Goal: Communication & Community: Answer question/provide support

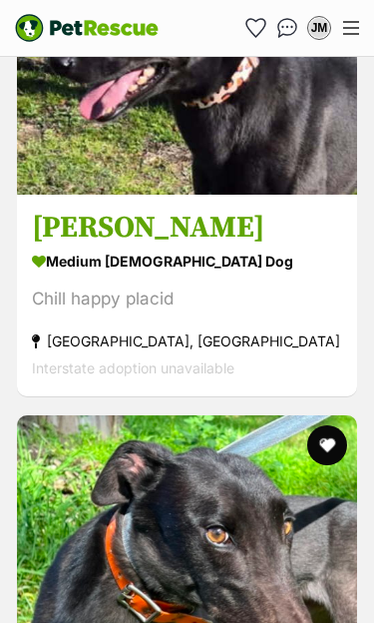
scroll to position [6487, 0]
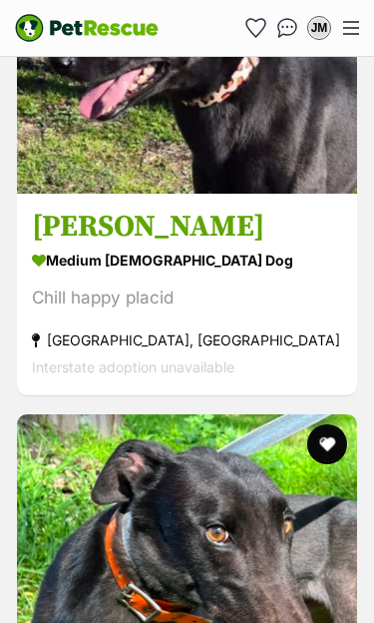
click at [292, 24] on img "Conversations" at bounding box center [288, 28] width 21 height 20
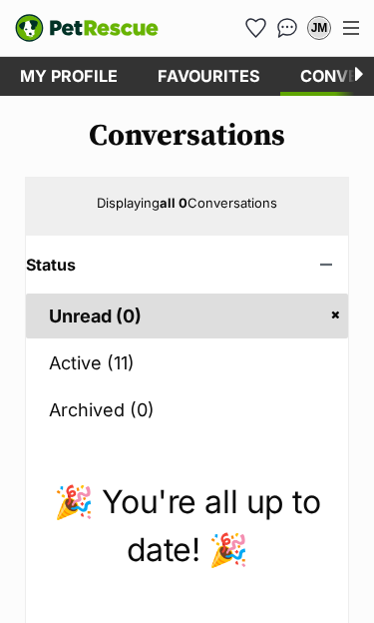
click at [79, 350] on link "Active (11)" at bounding box center [187, 362] width 322 height 45
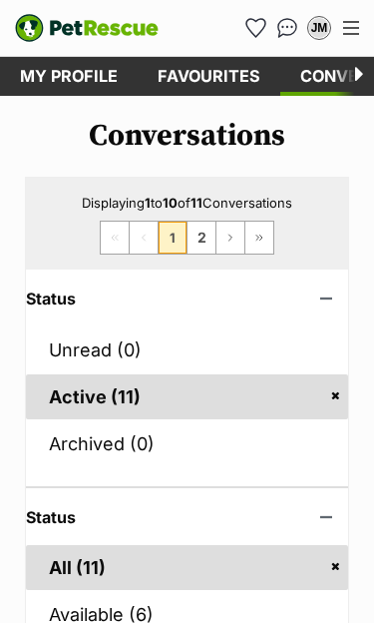
click at [202, 78] on link "Favourites" at bounding box center [209, 76] width 143 height 39
click at [205, 71] on link "Favourites" at bounding box center [209, 76] width 143 height 39
click at [357, 19] on button "Menu" at bounding box center [351, 28] width 32 height 30
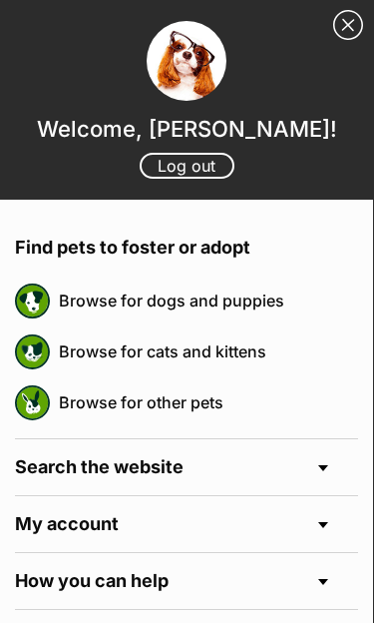
click at [241, 306] on link "Browse for dogs and puppies" at bounding box center [209, 301] width 300 height 42
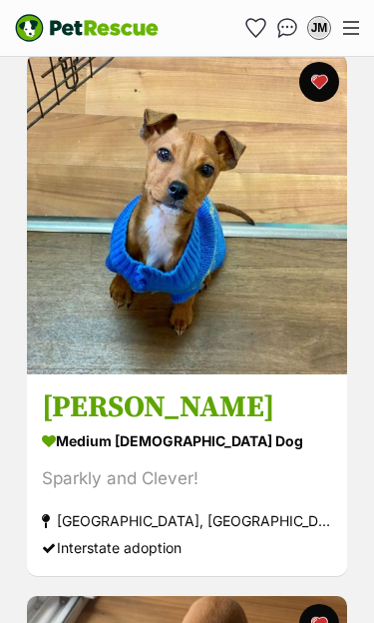
scroll to position [2423, 0]
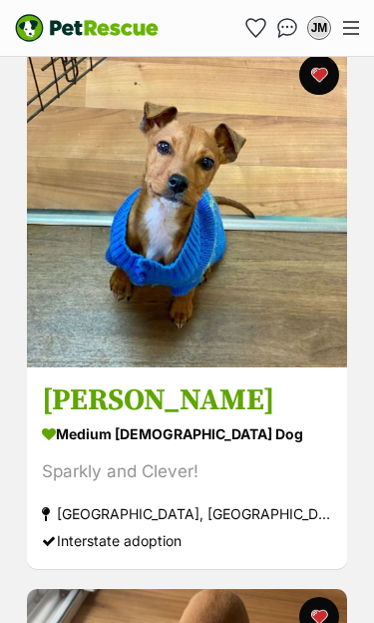
click at [267, 343] on img at bounding box center [187, 207] width 320 height 320
